Goal: Check status: Check status

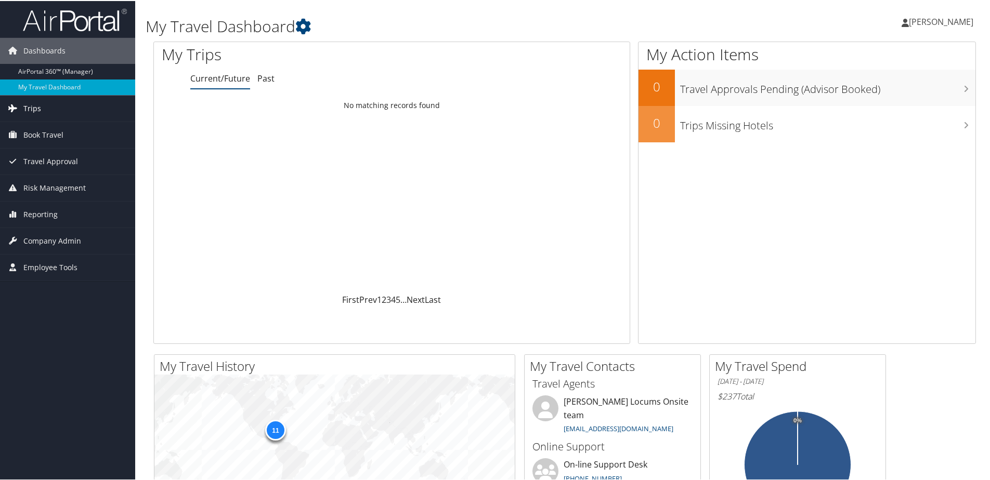
click at [42, 109] on link "Trips" at bounding box center [67, 108] width 135 height 26
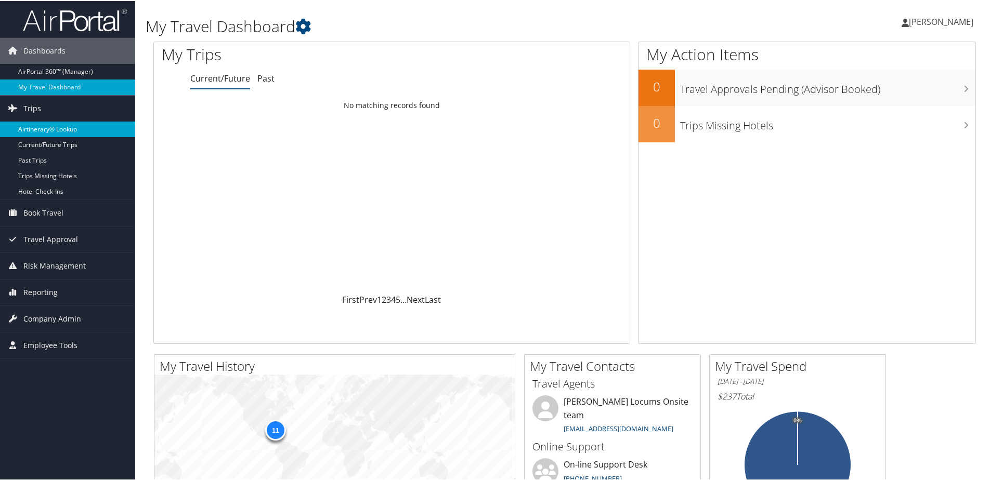
click at [43, 127] on link "Airtinerary® Lookup" at bounding box center [67, 129] width 135 height 16
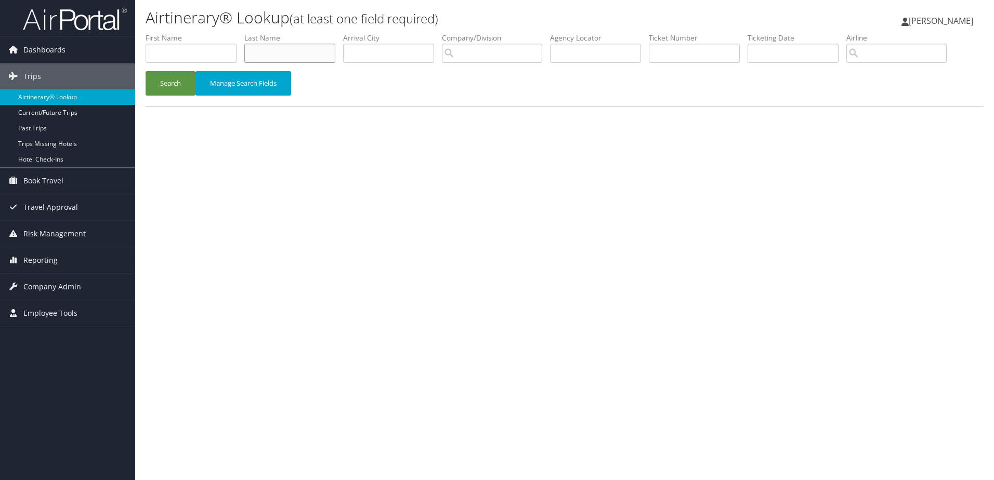
click at [301, 55] on input "text" at bounding box center [289, 53] width 91 height 19
click at [201, 51] on input "text" at bounding box center [191, 53] width 91 height 19
type input "karen"
type input "riggins"
click at [146, 71] on button "Search" at bounding box center [171, 83] width 50 height 24
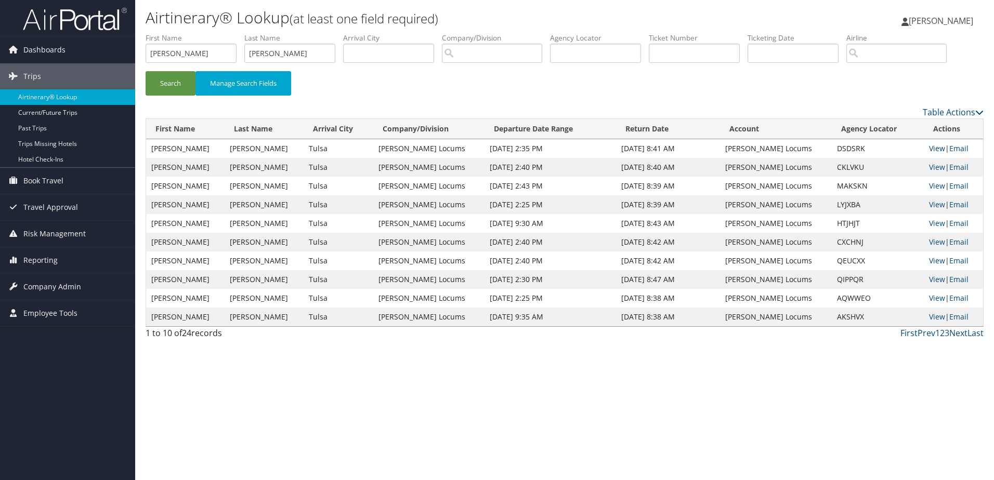
click at [935, 147] on link "View" at bounding box center [937, 149] width 16 height 10
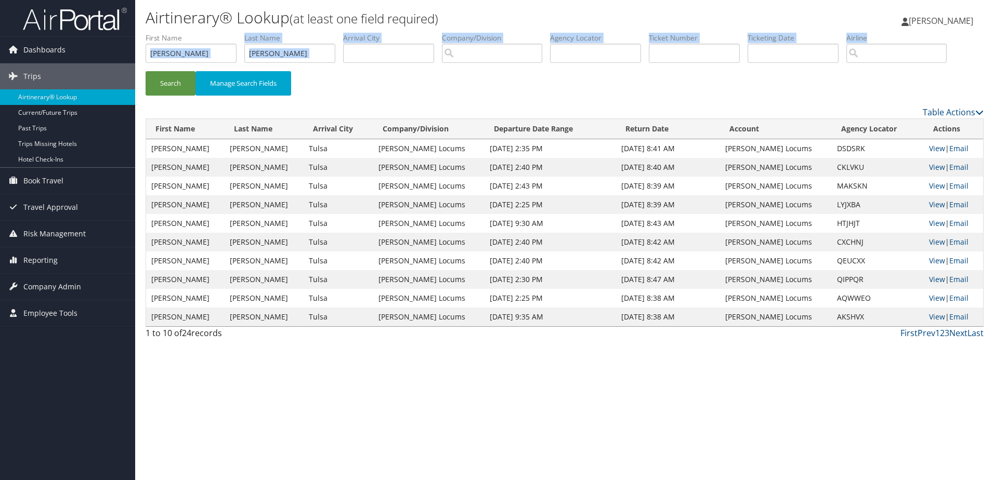
drag, startPoint x: 184, startPoint y: 68, endPoint x: 140, endPoint y: 55, distance: 46.2
click at [146, 55] on form "First Name karen Last Name riggins Departure City Arrival City Company/Division…" at bounding box center [565, 69] width 838 height 73
drag, startPoint x: 140, startPoint y: 55, endPoint x: 195, endPoint y: 51, distance: 55.2
click at [216, 64] on li "First Name karen" at bounding box center [195, 52] width 99 height 38
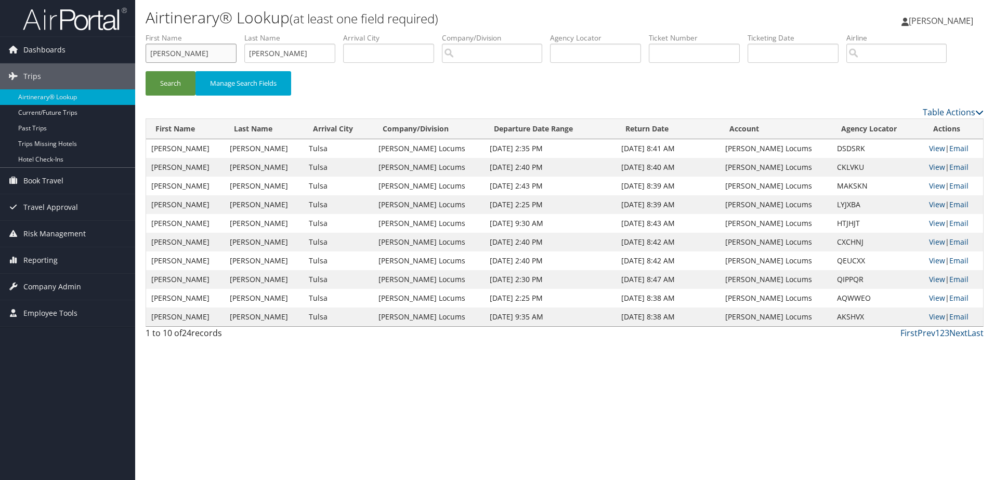
drag, startPoint x: 190, startPoint y: 50, endPoint x: 145, endPoint y: 59, distance: 46.2
click at [146, 56] on input "karen" at bounding box center [191, 53] width 91 height 19
type input "marianne"
type input "mildenberger"
click at [146, 71] on button "Search" at bounding box center [171, 83] width 50 height 24
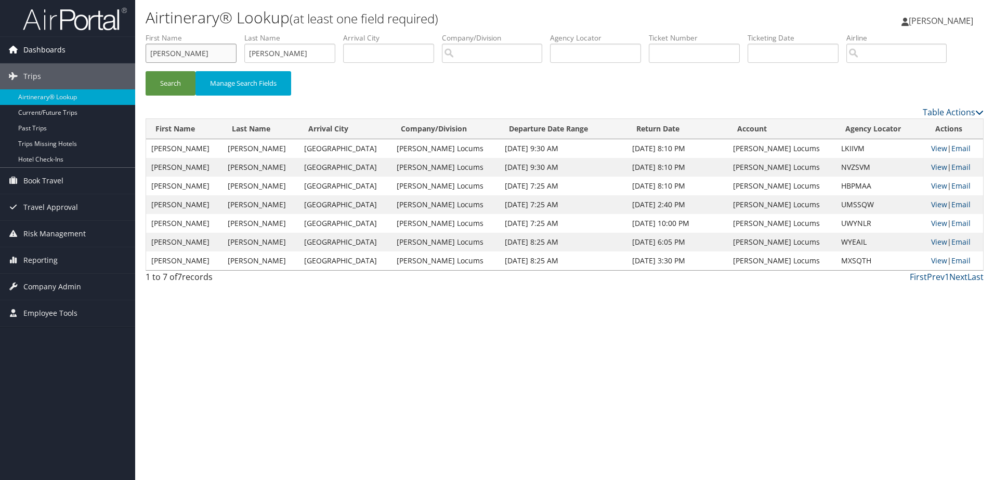
drag, startPoint x: 188, startPoint y: 51, endPoint x: 129, endPoint y: 55, distance: 58.4
click at [129, 56] on div "Dashboards AirPortal 360™ (Manager) My Travel Dashboard Trips Airtinerary® Look…" at bounding box center [497, 240] width 994 height 480
type input "christan"
type input "barney"
click at [146, 71] on button "Search" at bounding box center [171, 83] width 50 height 24
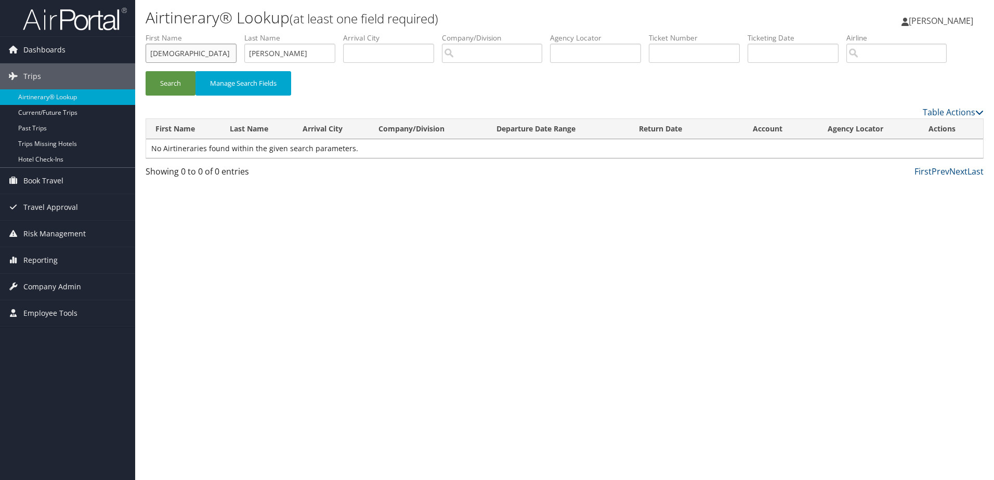
drag, startPoint x: 207, startPoint y: 53, endPoint x: 141, endPoint y: 55, distance: 66.1
click at [146, 55] on form "First Name christan Last Name barney Departure City Arrival City Company/Divisi…" at bounding box center [565, 69] width 838 height 73
click at [178, 88] on button "Search" at bounding box center [171, 83] width 50 height 24
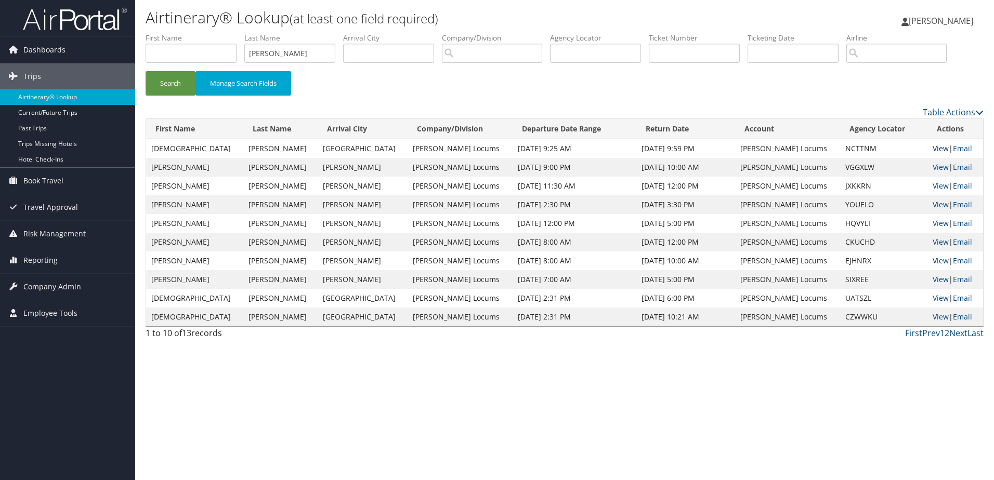
click at [933, 147] on link "View" at bounding box center [941, 149] width 16 height 10
click at [933, 149] on link "View" at bounding box center [941, 149] width 16 height 10
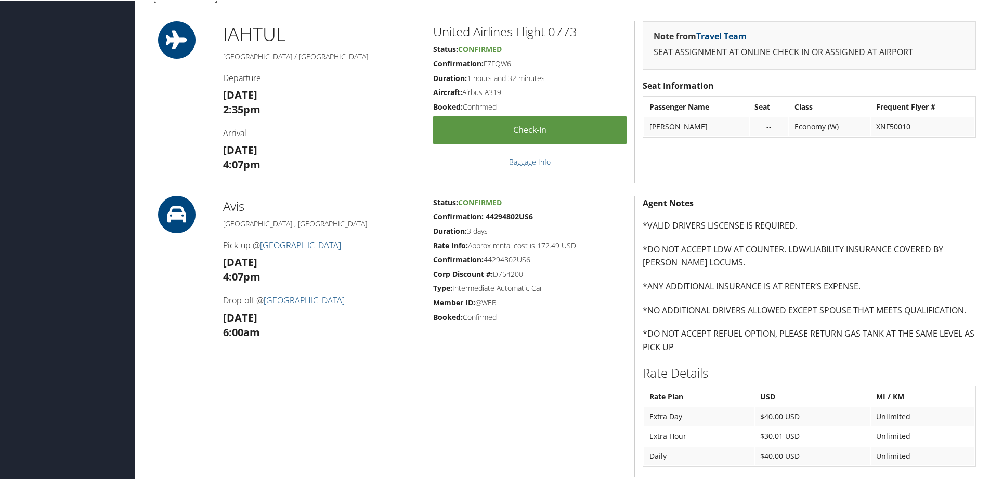
scroll to position [208, 0]
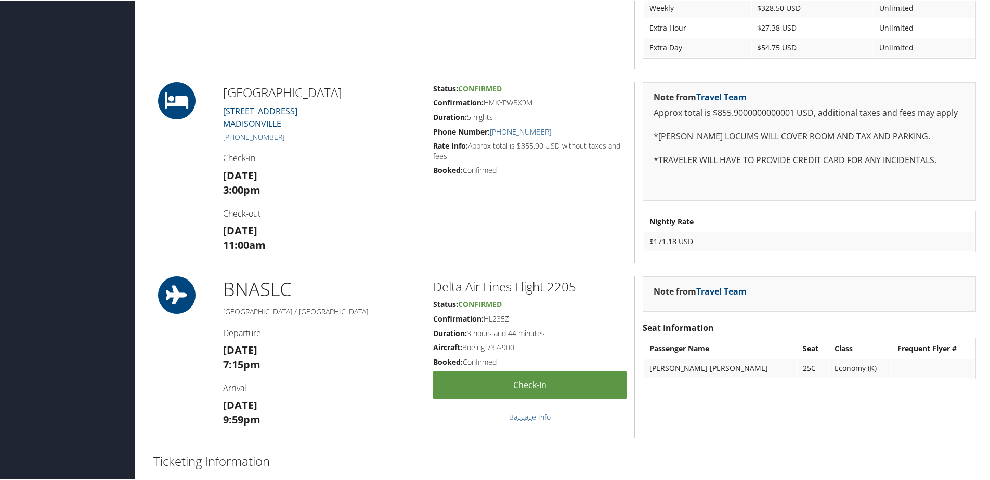
scroll to position [624, 0]
